Goal: Check status: Check status

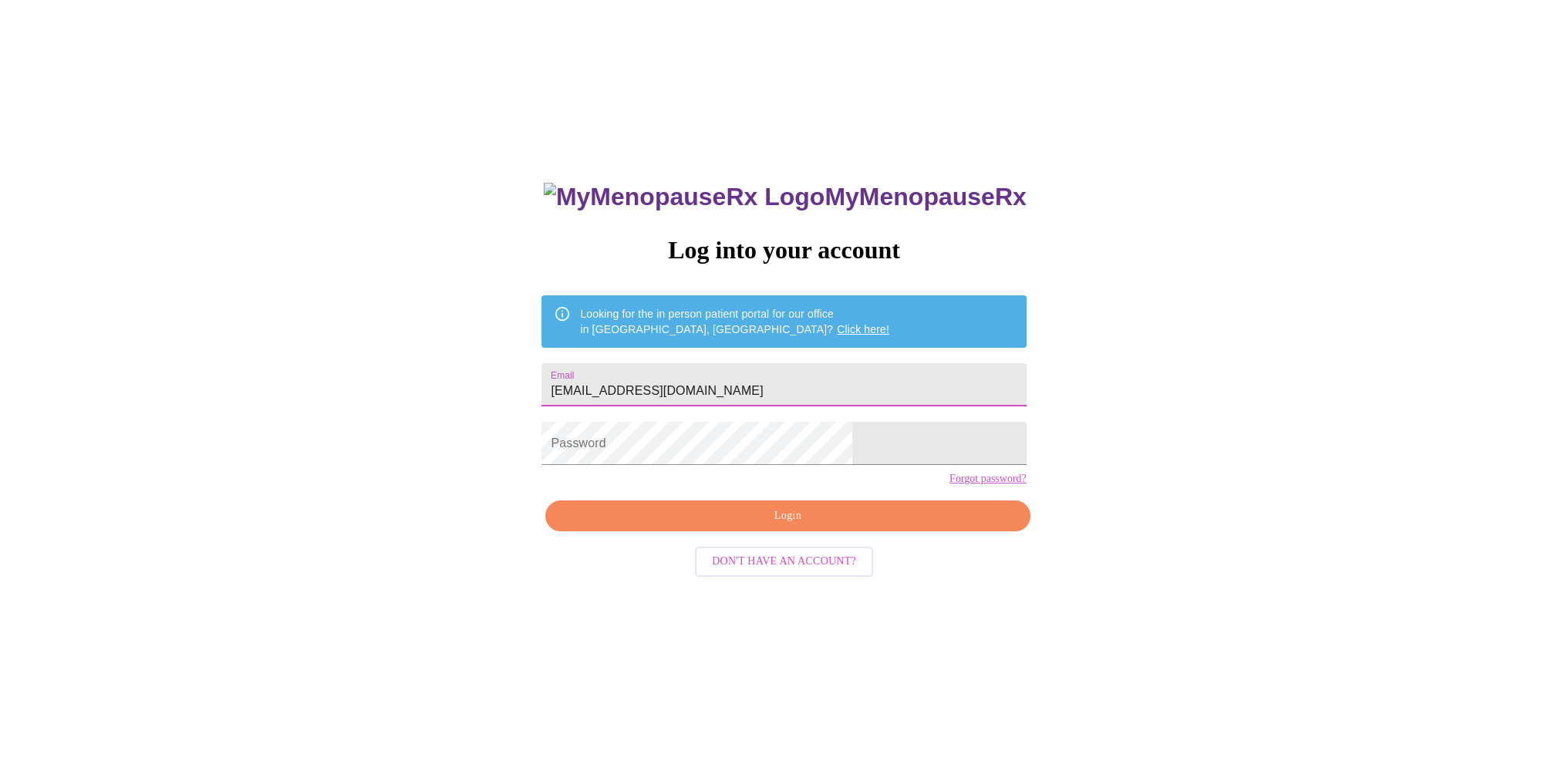
type input "[EMAIL_ADDRESS][DOMAIN_NAME]"
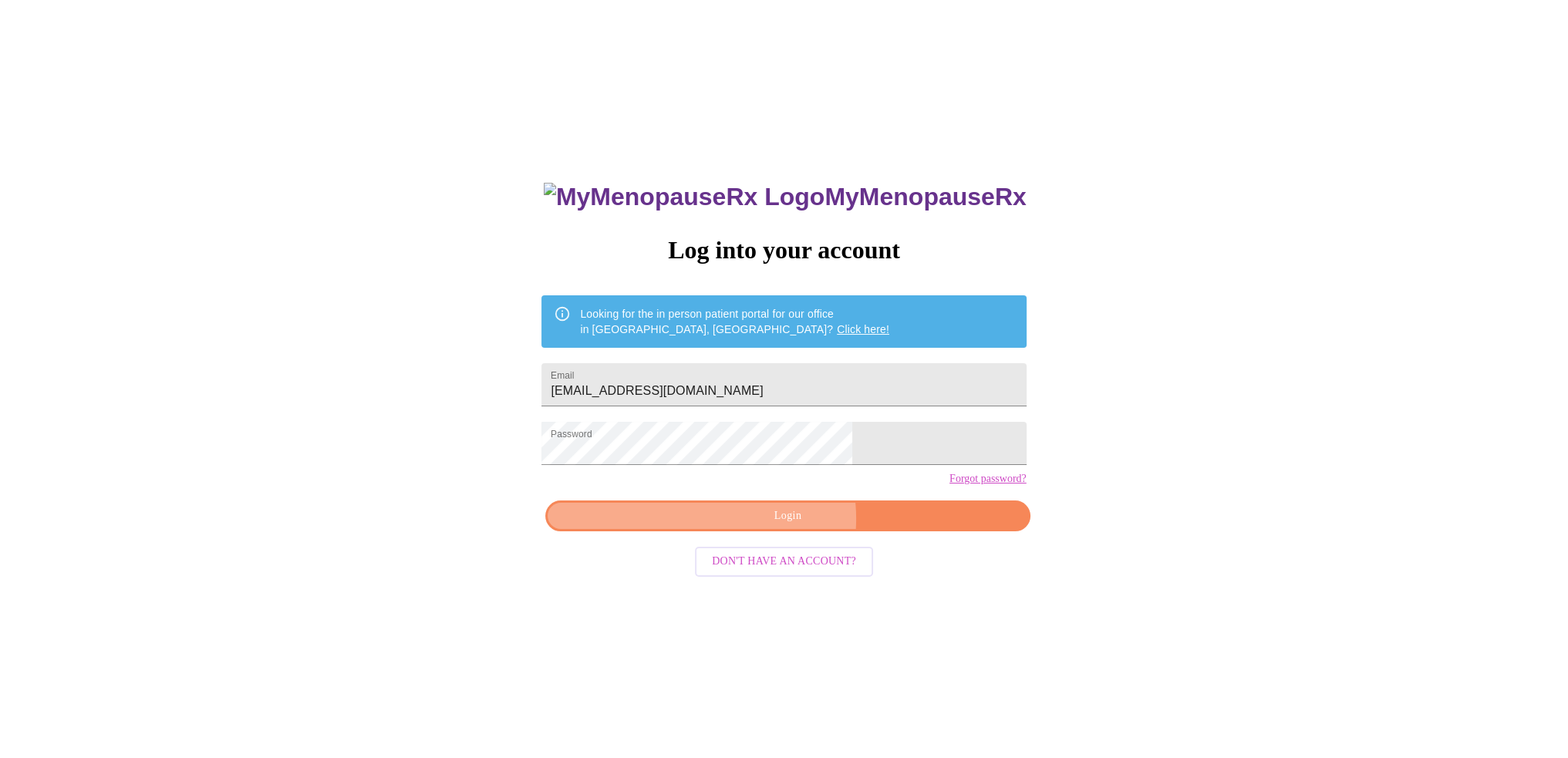
click at [784, 526] on span "Login" at bounding box center [788, 516] width 449 height 19
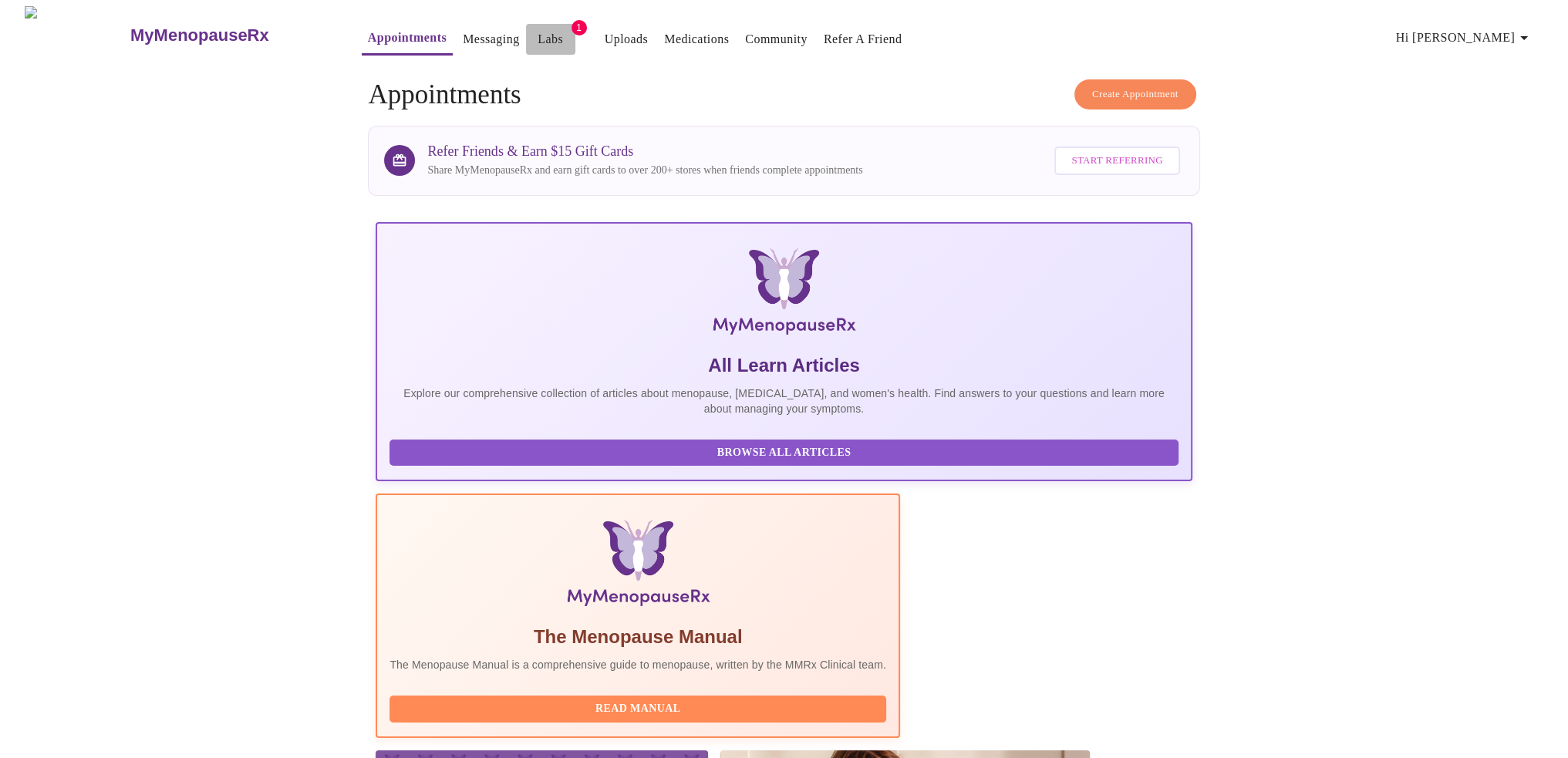
click at [538, 30] on link "Labs" at bounding box center [550, 39] width 26 height 22
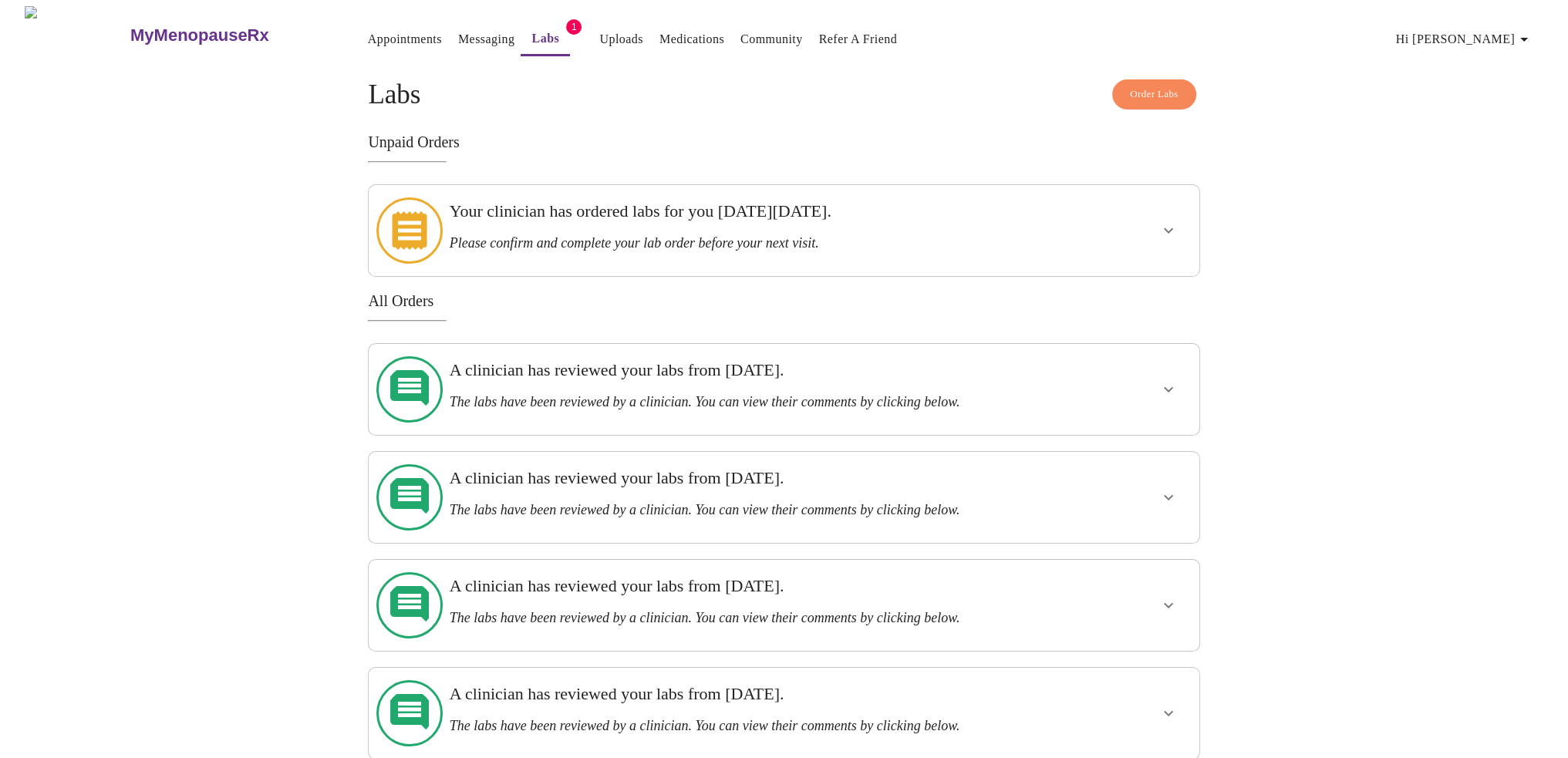
click at [1169, 488] on icon "show more" at bounding box center [1168, 497] width 18 height 18
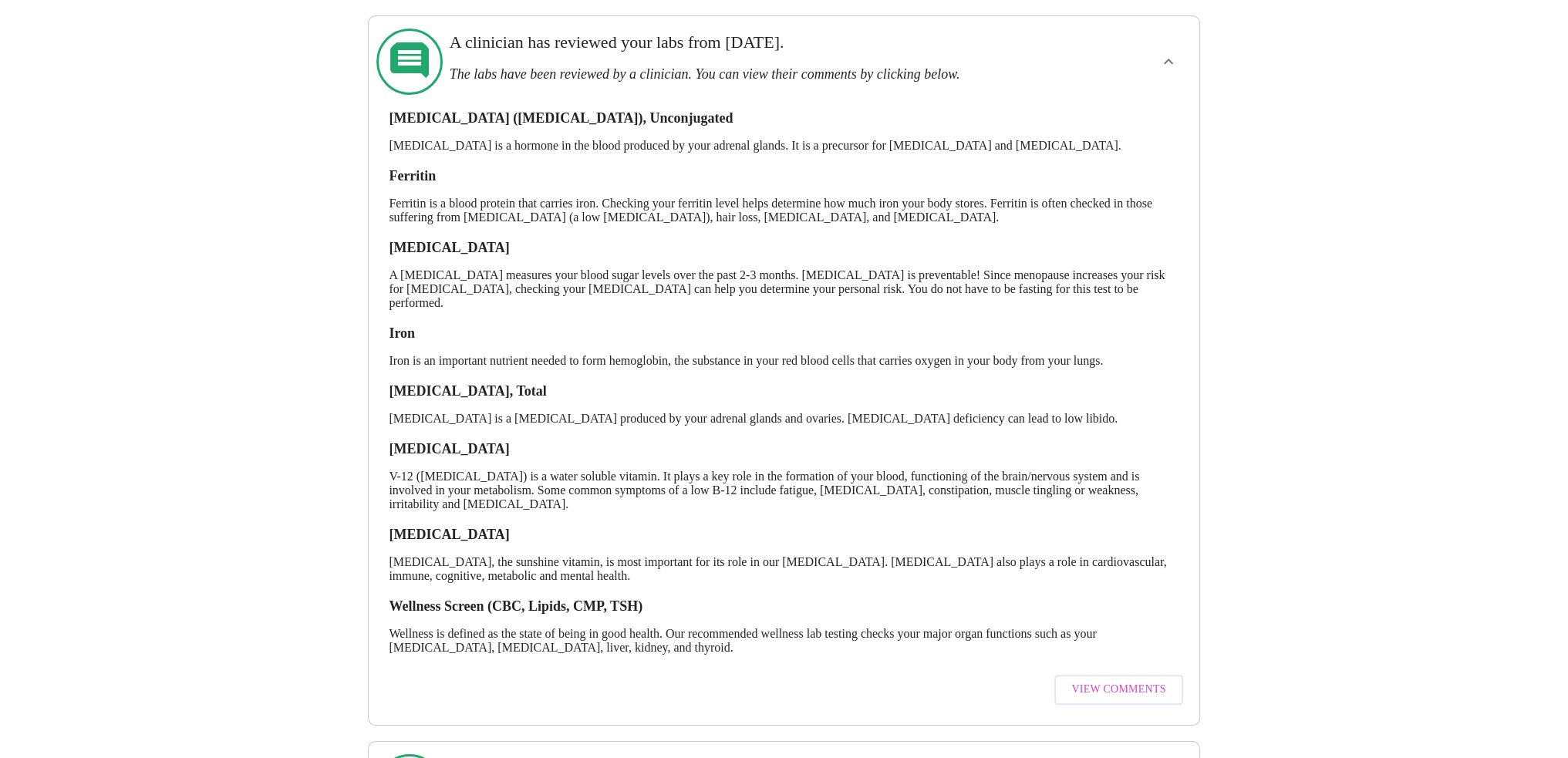
scroll to position [462, 0]
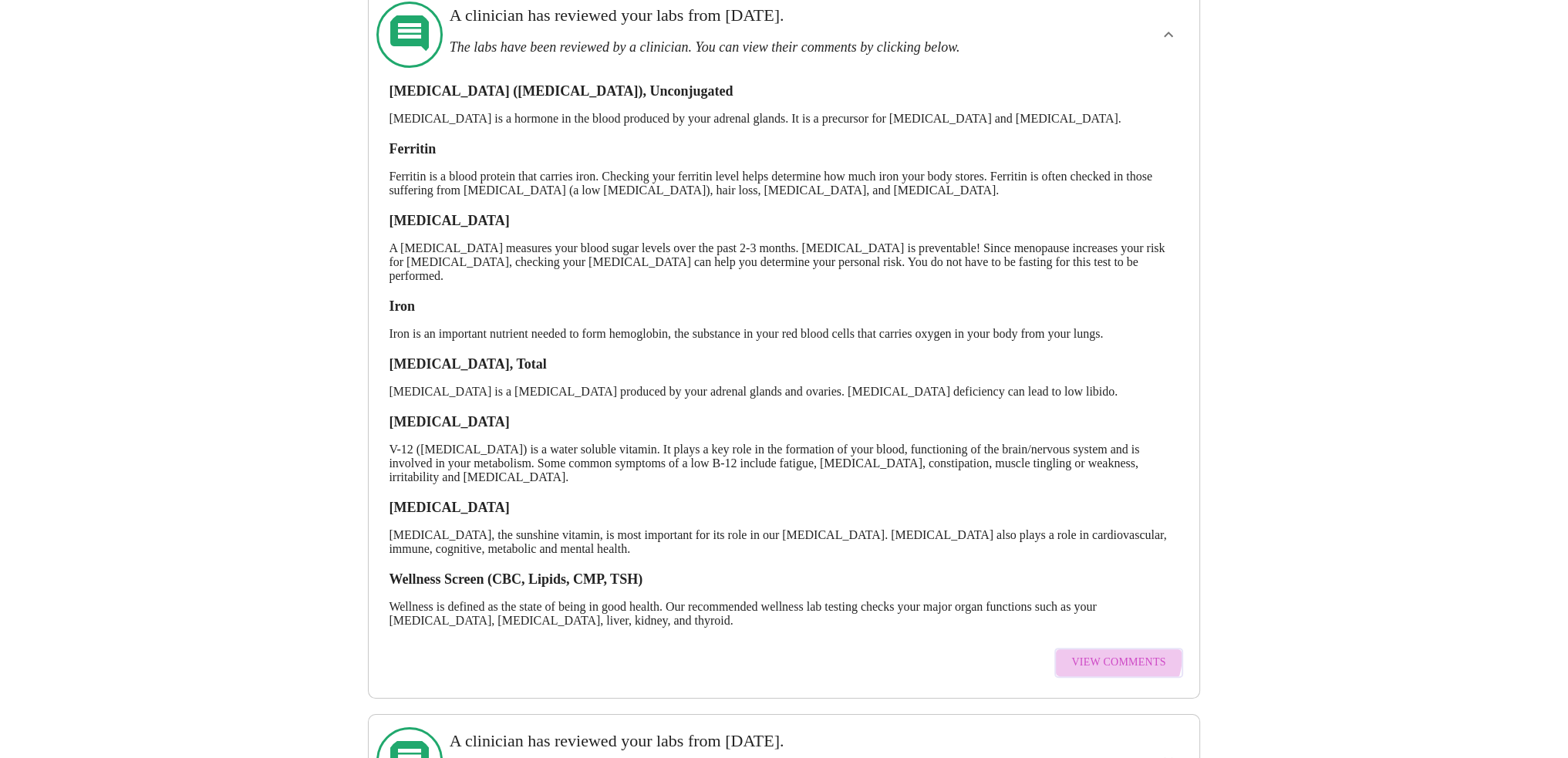
click at [1111, 653] on span "View Comments" at bounding box center [1118, 663] width 94 height 19
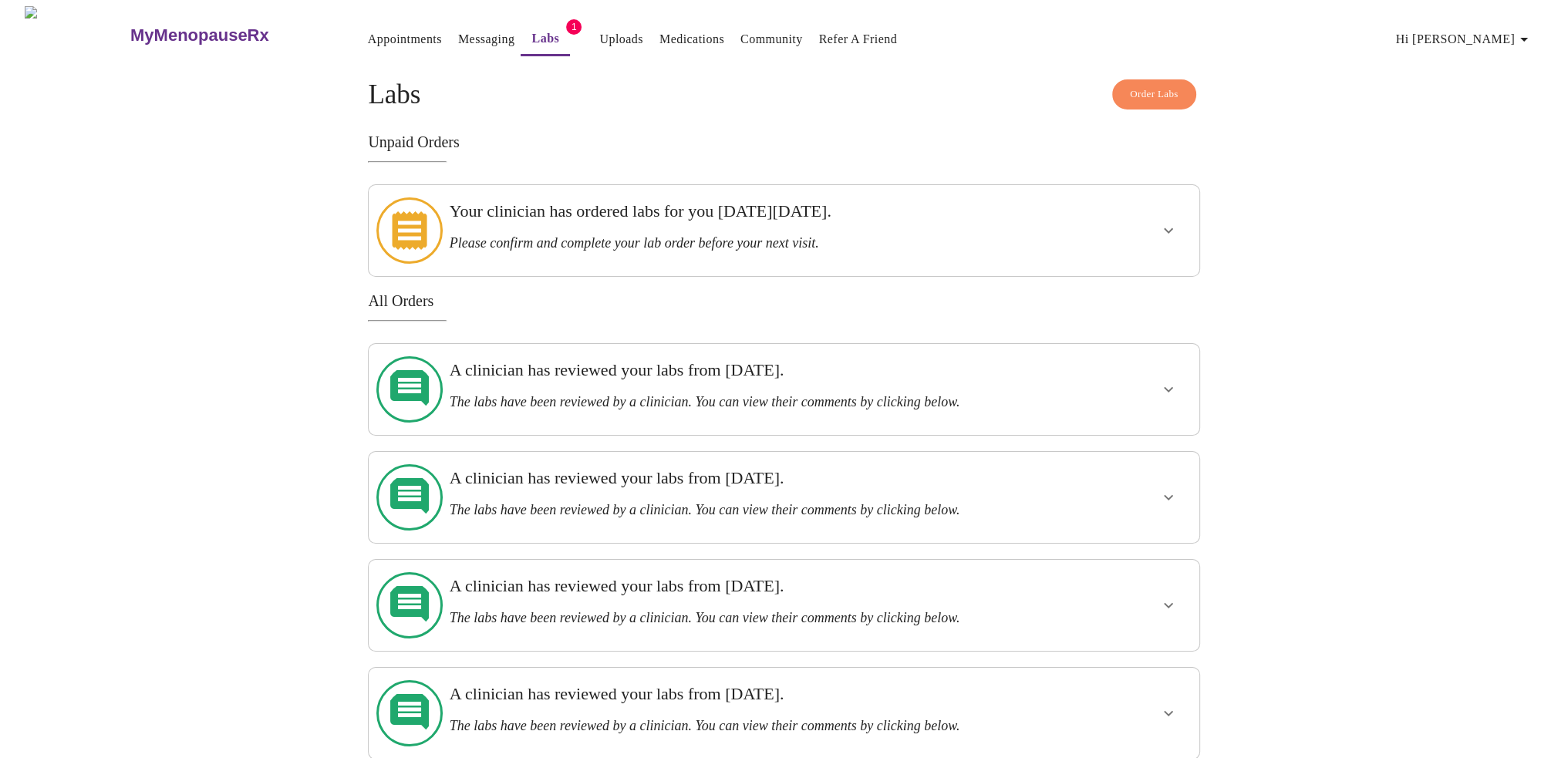
click at [1163, 380] on icon "show more" at bounding box center [1168, 389] width 18 height 18
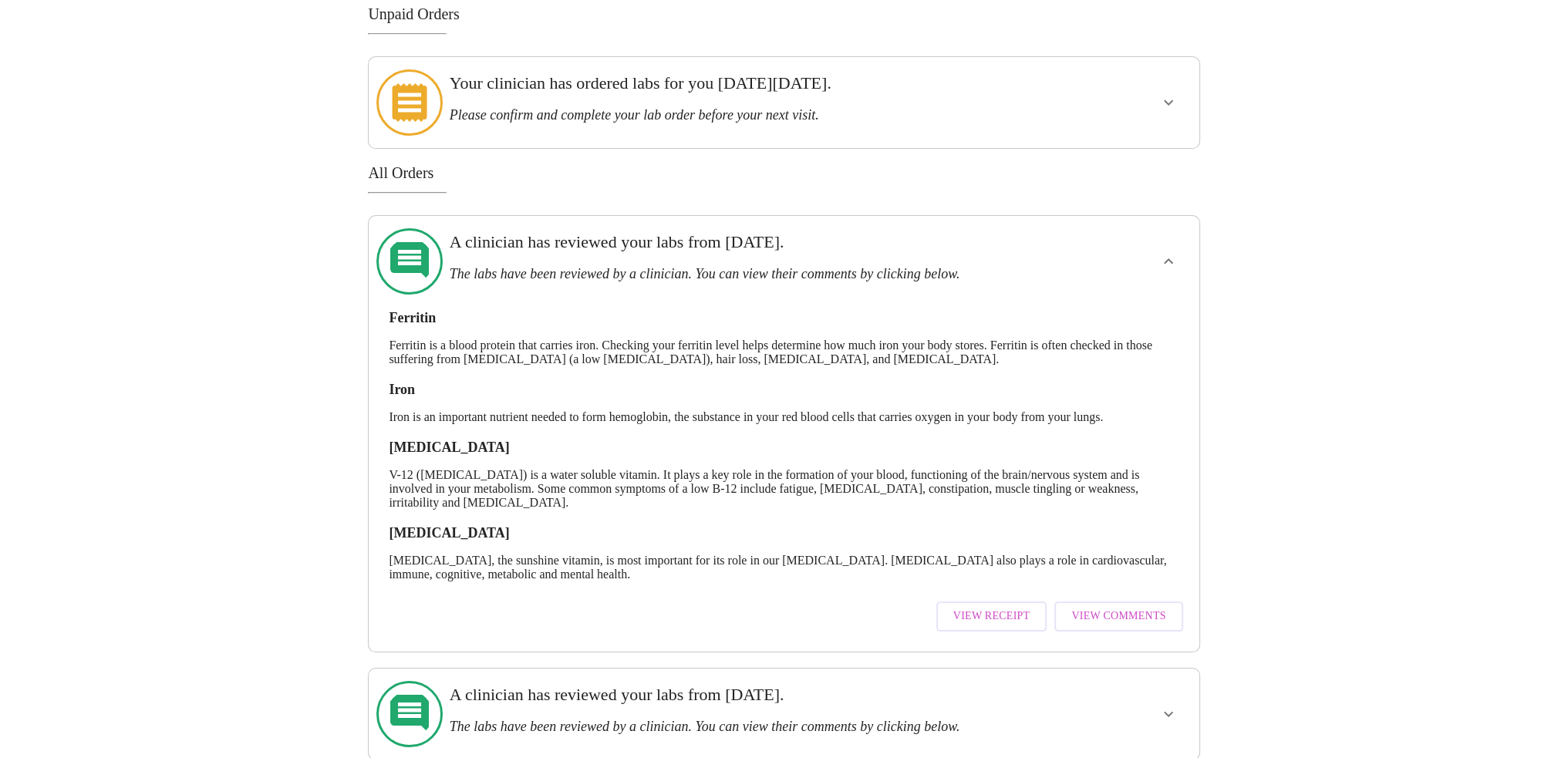
scroll to position [154, 0]
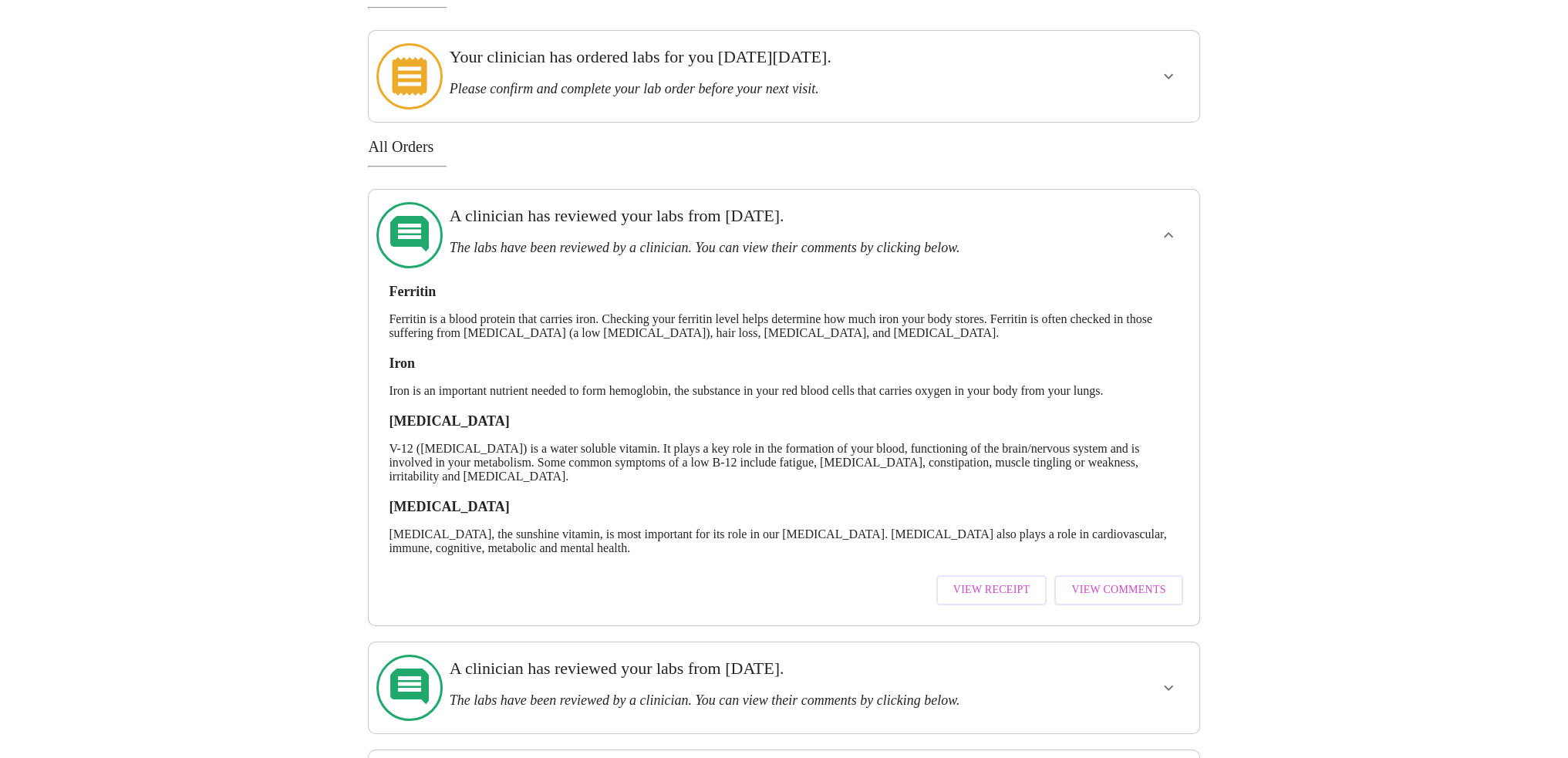
click at [1149, 581] on span "View Comments" at bounding box center [1118, 591] width 94 height 19
